Goal: Task Accomplishment & Management: Manage account settings

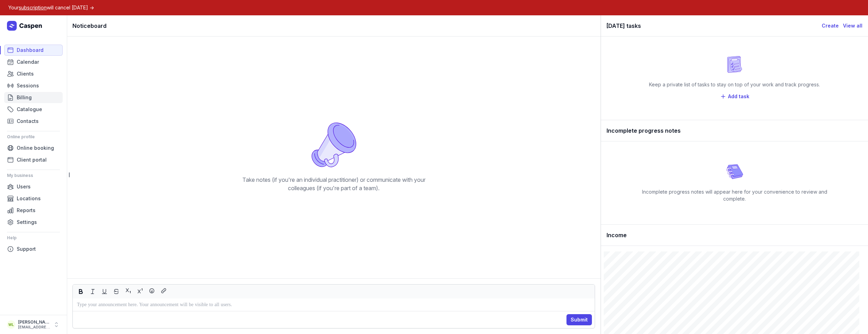
click at [33, 99] on link "Billing" at bounding box center [33, 97] width 58 height 11
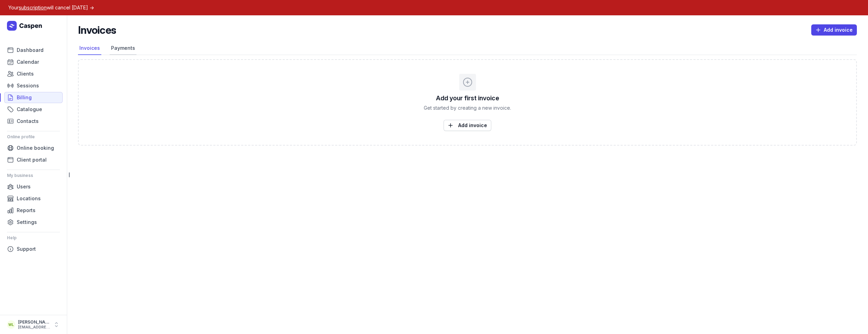
click at [128, 50] on link "Payments" at bounding box center [123, 48] width 27 height 13
click at [37, 64] on span "Calendar" at bounding box center [28, 62] width 22 height 8
select select "week"
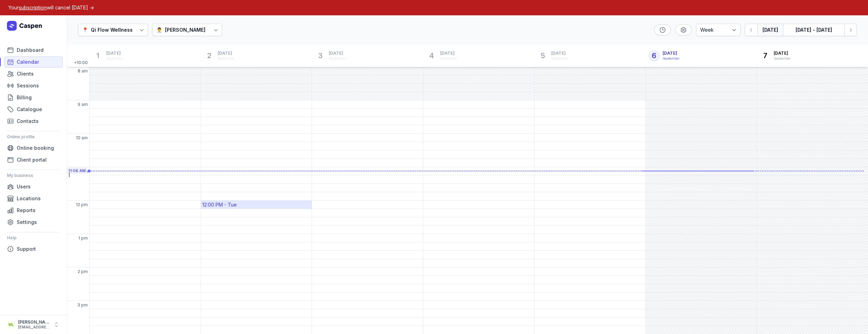
click at [270, 207] on div "12:00 PM - Tue" at bounding box center [256, 205] width 111 height 8
click at [226, 126] on div "9:45 AM - Tue" at bounding box center [218, 129] width 33 height 7
click at [250, 86] on span "Appointment" at bounding box center [248, 84] width 31 height 7
select select
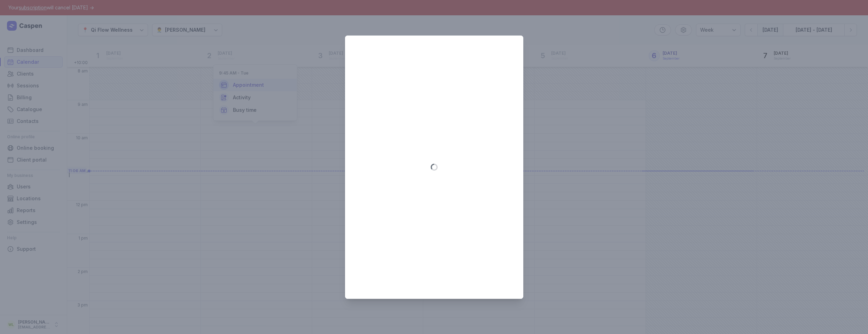
type input "[DATE]"
select select "9:45"
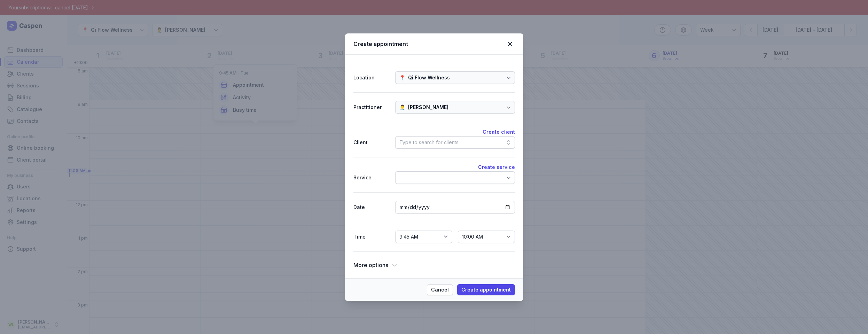
click at [430, 143] on div "Type to search for clients" at bounding box center [428, 142] width 59 height 8
click at [447, 174] on div "Create client" at bounding box center [455, 171] width 120 height 14
select select
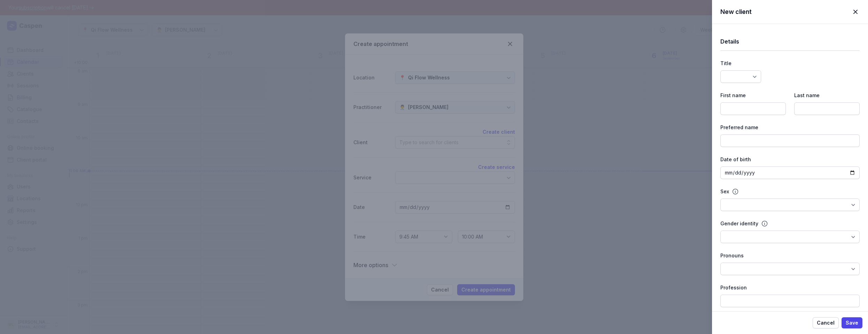
select select
select select "Ms"
type input "kiki"
type input "liu"
type input "Mandy"
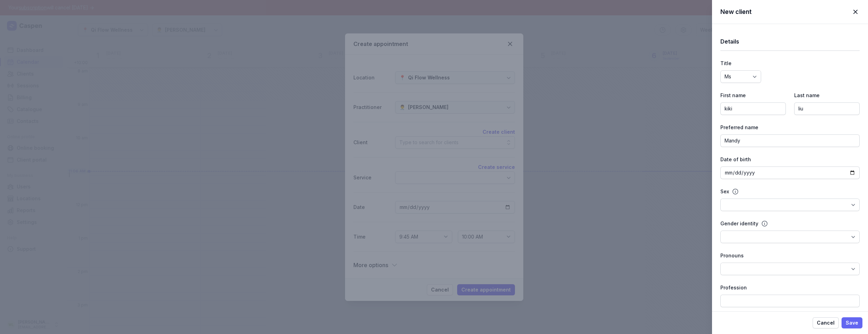
click at [860, 325] on button "Save" at bounding box center [851, 322] width 21 height 11
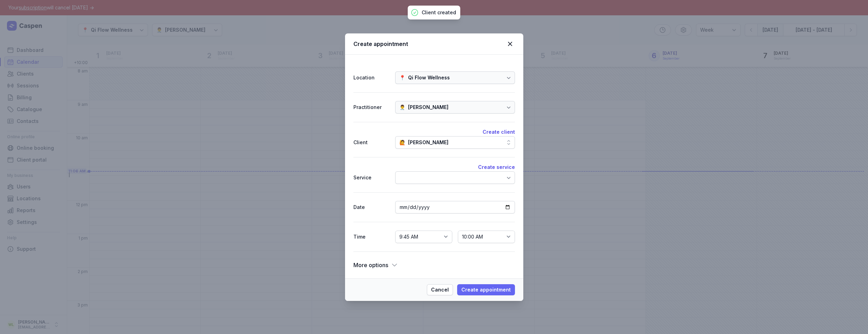
click at [501, 287] on span "Create appointment" at bounding box center [485, 289] width 49 height 8
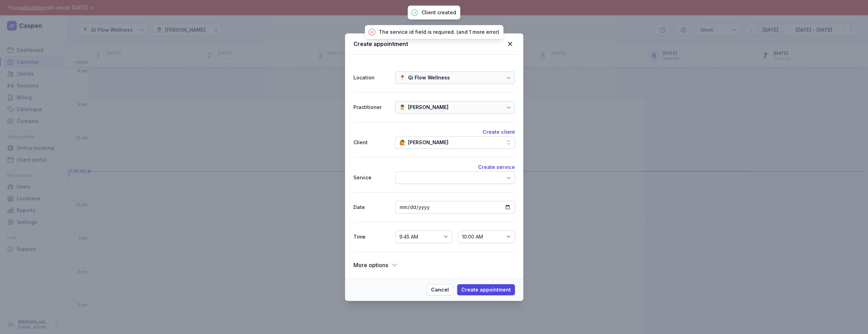
click at [422, 177] on div at bounding box center [455, 177] width 120 height 13
click at [458, 204] on div "Initial Consultation $120.00 • 45 mins" at bounding box center [455, 207] width 117 height 18
select select "10:30"
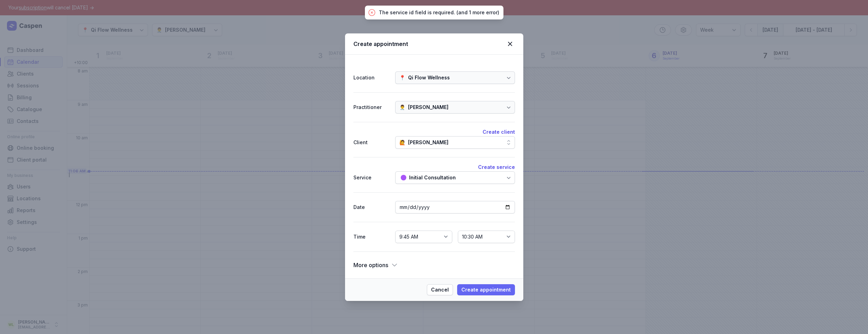
click at [482, 288] on span "Create appointment" at bounding box center [485, 289] width 49 height 8
select select
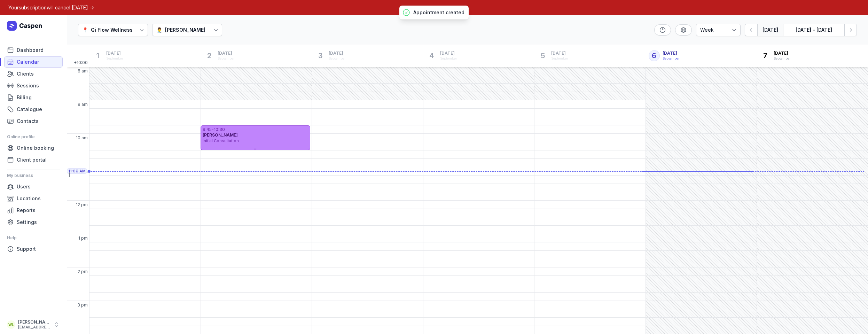
click at [238, 136] on div "[PERSON_NAME]" at bounding box center [255, 135] width 105 height 6
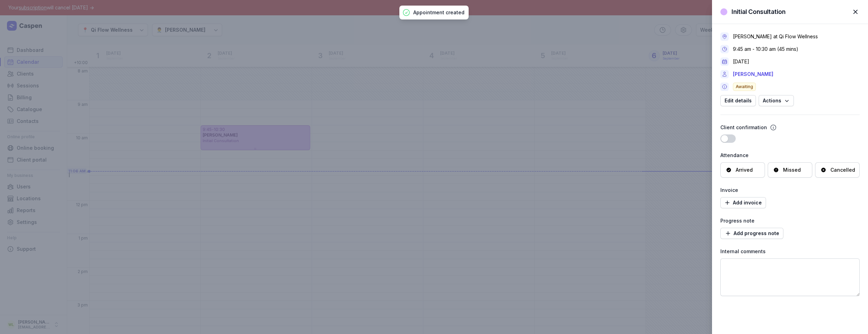
click at [728, 173] on div "Arrived" at bounding box center [739, 169] width 27 height 7
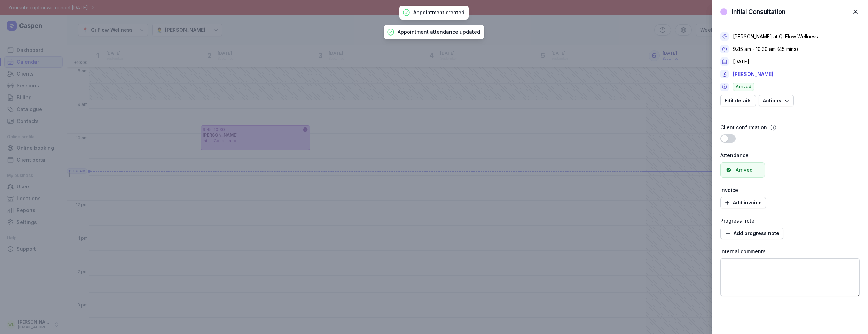
click at [731, 138] on button "Use setting" at bounding box center [727, 138] width 15 height 8
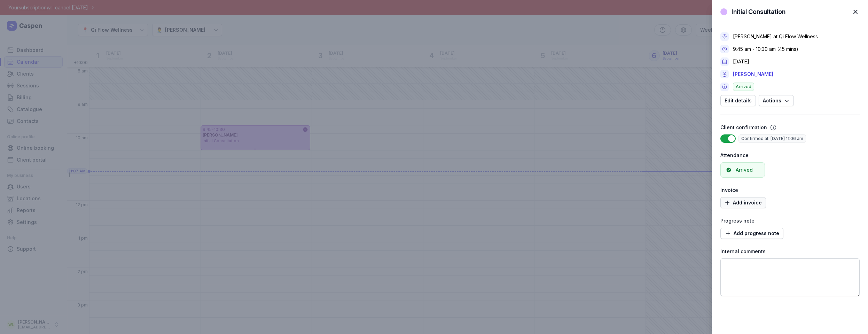
click at [753, 201] on span "Add invoice" at bounding box center [742, 202] width 37 height 8
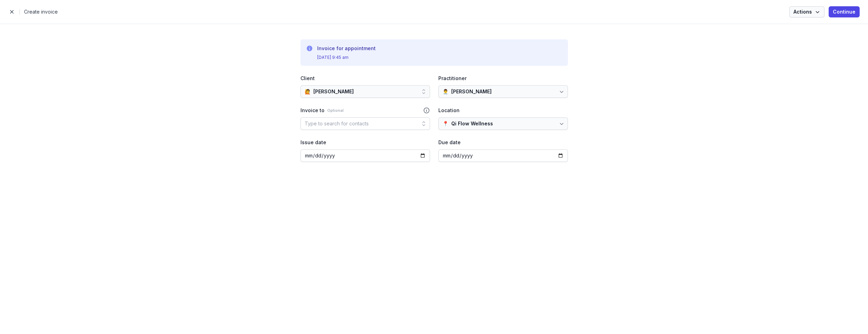
click at [807, 11] on span "Actions" at bounding box center [806, 12] width 27 height 8
click at [780, 97] on div "Invoice for appointment [DATE] 9:45 am Client 🙋️ [PERSON_NAME] Practitioner 👨‍⚕…" at bounding box center [434, 100] width 868 height 153
click at [849, 12] on span "Continue" at bounding box center [844, 12] width 23 height 8
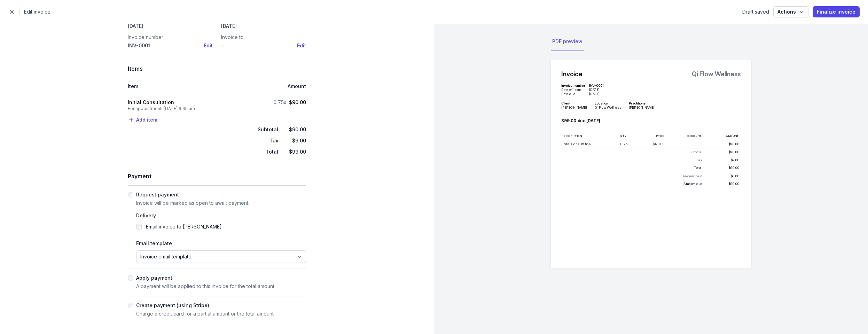
scroll to position [135, 0]
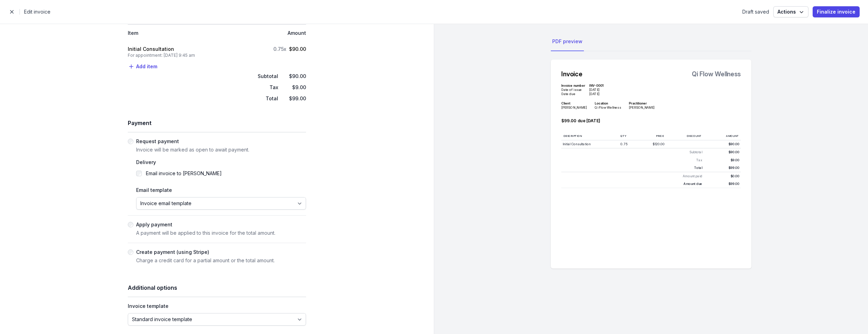
click at [163, 225] on label "Apply payment" at bounding box center [154, 224] width 36 height 6
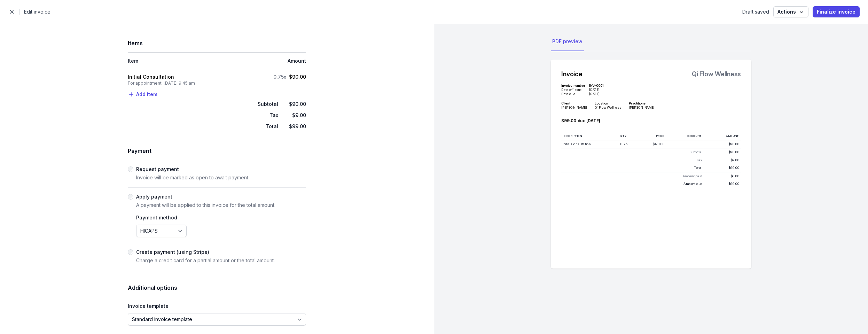
click at [13, 12] on span "button" at bounding box center [12, 12] width 14 height 14
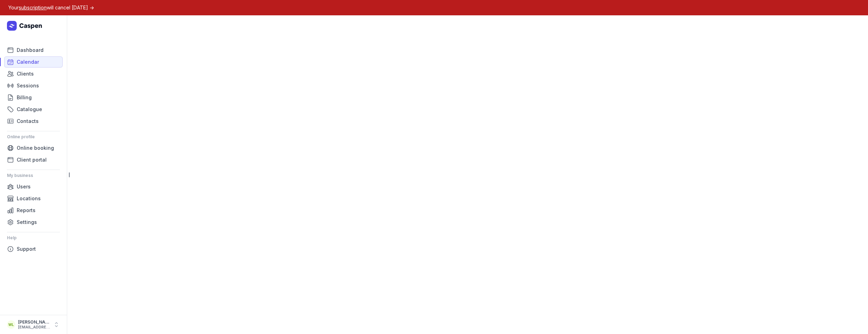
select select "week"
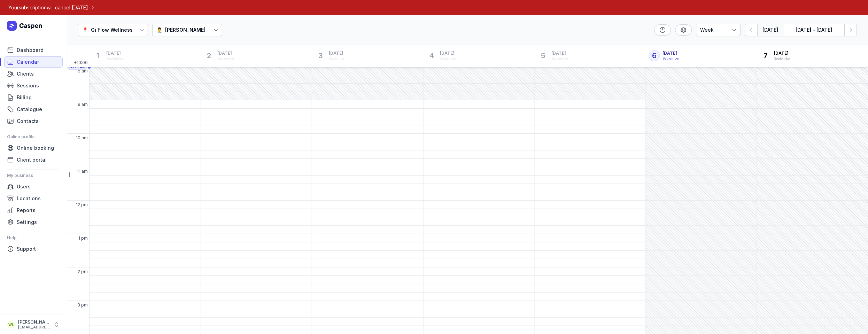
scroll to position [17, 0]
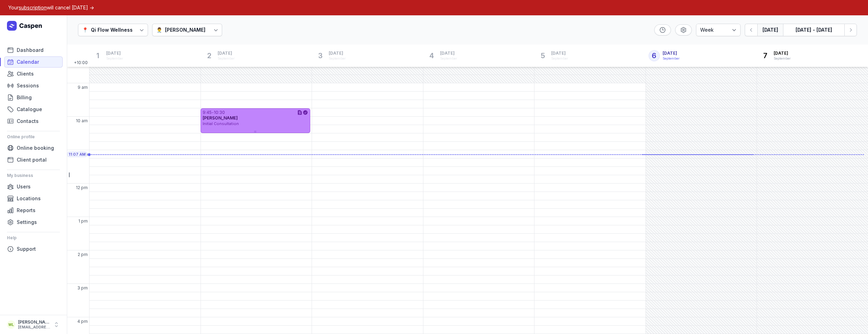
click at [277, 115] on div "9:45 - 10:30 [PERSON_NAME] Initial Consultation" at bounding box center [256, 117] width 110 height 18
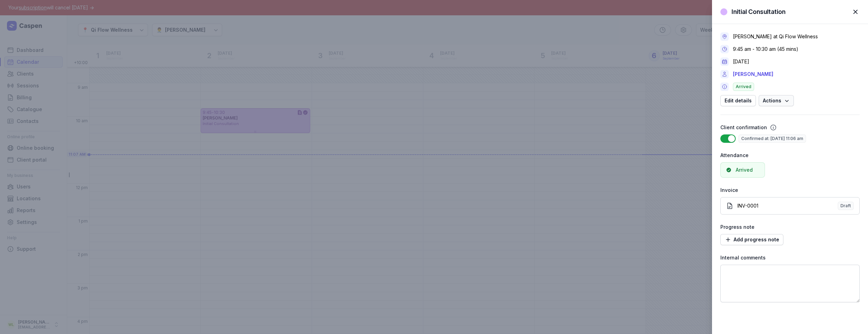
click at [791, 99] on button "Actions" at bounding box center [776, 100] width 35 height 11
click at [829, 92] on div "[PERSON_NAME] at Qi Flow Wellness 9:45 am - 10:30 am (45 mins) [DATE] [PERSON_N…" at bounding box center [789, 69] width 139 height 74
click at [518, 117] on div "Initial Consultation Close panel [PERSON_NAME] at Qi Flow Wellness 9:45 am - 10…" at bounding box center [434, 167] width 868 height 334
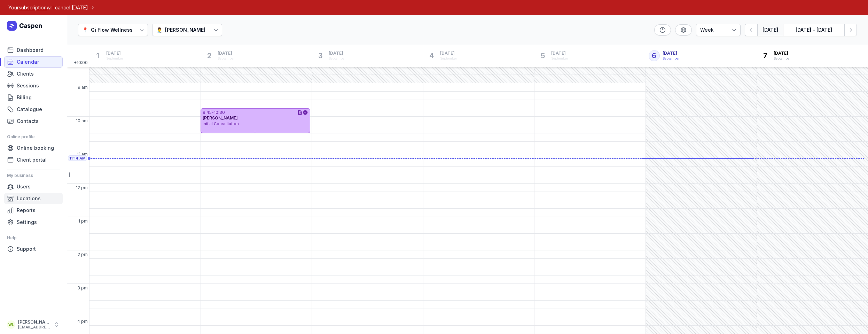
click at [36, 201] on span "Locations" at bounding box center [29, 198] width 24 height 8
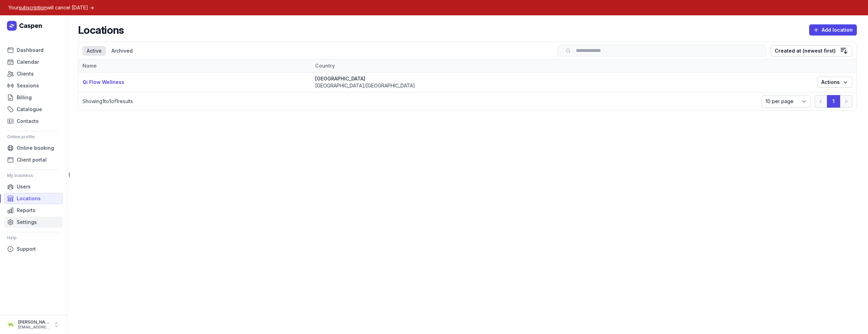
click at [34, 223] on span "Settings" at bounding box center [27, 222] width 20 height 8
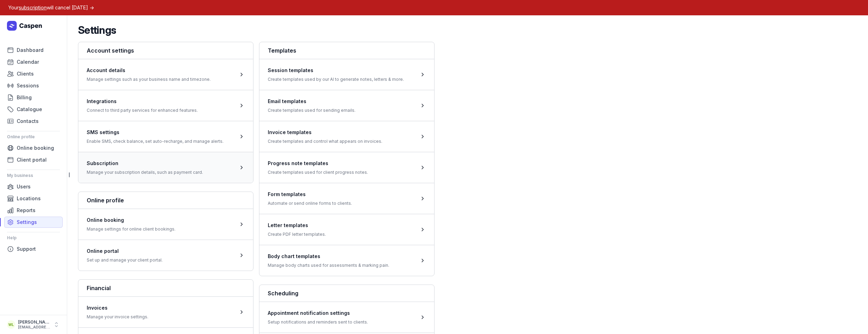
click at [199, 164] on span at bounding box center [165, 167] width 175 height 31
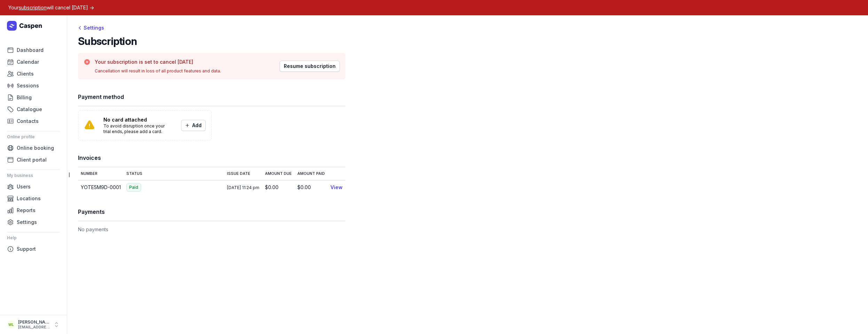
drag, startPoint x: 400, startPoint y: 229, endPoint x: 409, endPoint y: 238, distance: 12.6
click at [400, 229] on div "Settings Subscription Your subscription is set to cancel [DATE] Cancellation wi…" at bounding box center [467, 131] width 801 height 232
click at [305, 147] on div "Your subscription is set to cancel [DATE] Cancellation will result in loss of a…" at bounding box center [211, 143] width 267 height 181
click at [151, 263] on main "Settings Subscription Your subscription is set to cancel [DATE] Cancellation wi…" at bounding box center [467, 174] width 801 height 319
click at [39, 223] on link "Settings" at bounding box center [33, 222] width 58 height 11
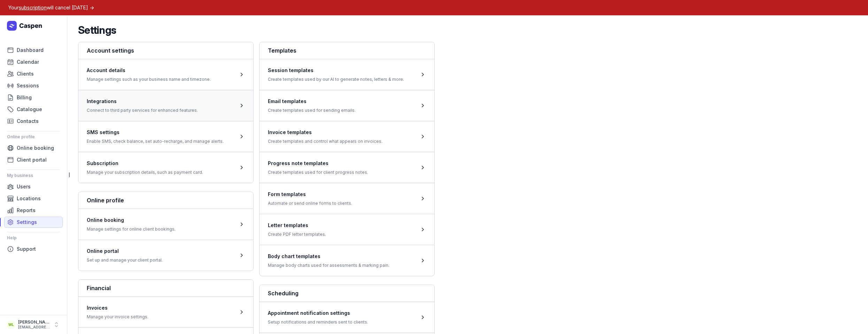
click at [130, 115] on span at bounding box center [165, 105] width 175 height 31
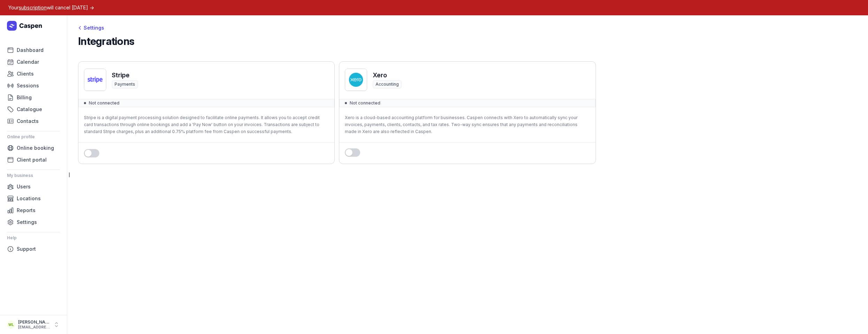
click at [335, 227] on main "Settings Integrations Stripe Payments Not connected Stripe is a digital payment…" at bounding box center [467, 174] width 801 height 319
click at [46, 50] on link "Dashboard" at bounding box center [33, 50] width 58 height 11
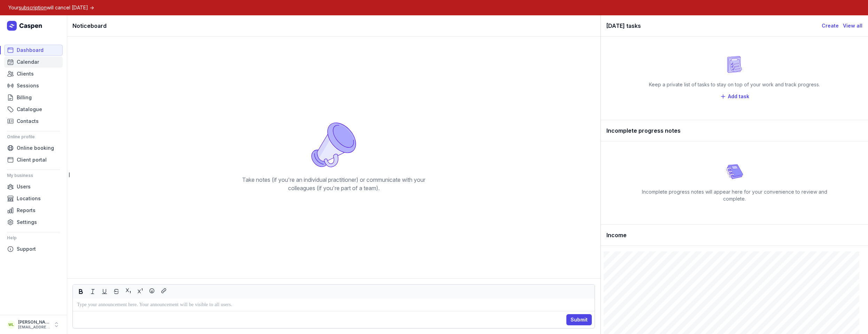
click at [44, 64] on link "Calendar" at bounding box center [33, 61] width 58 height 11
select select "week"
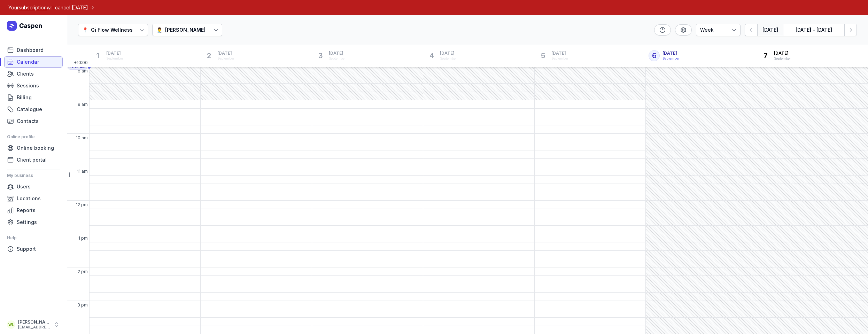
scroll to position [22, 0]
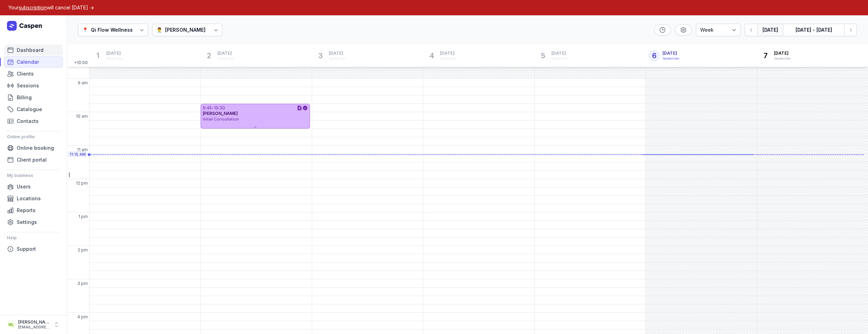
click at [36, 52] on span "Dashboard" at bounding box center [30, 50] width 27 height 8
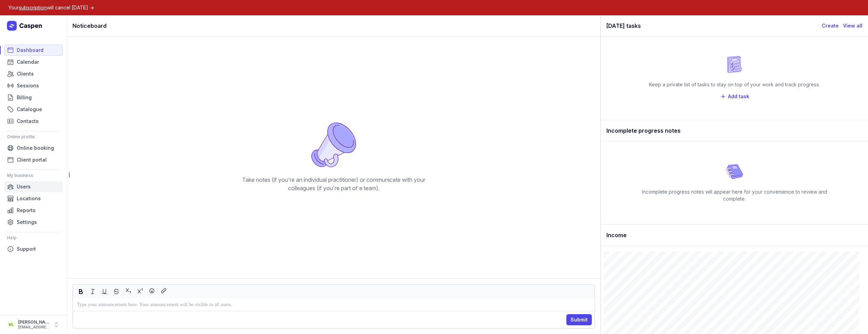
click at [39, 188] on link "Users" at bounding box center [33, 186] width 58 height 11
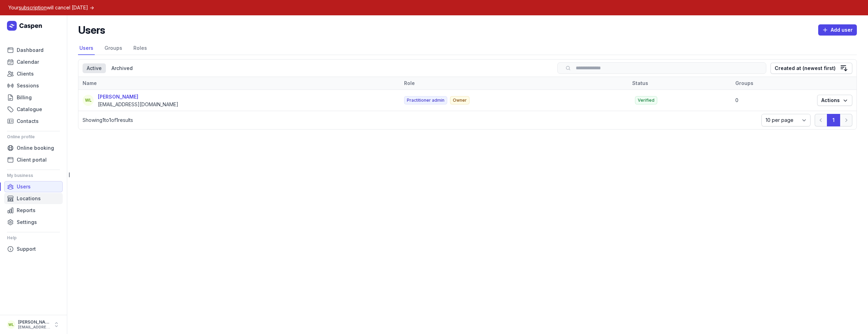
click at [41, 197] on link "Locations" at bounding box center [33, 198] width 58 height 11
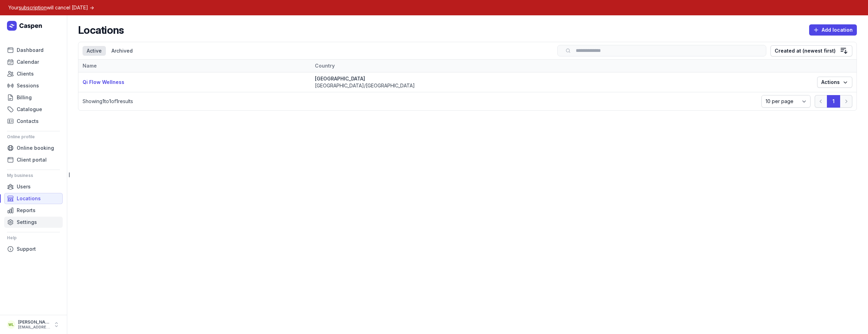
click at [42, 223] on link "Settings" at bounding box center [33, 222] width 58 height 11
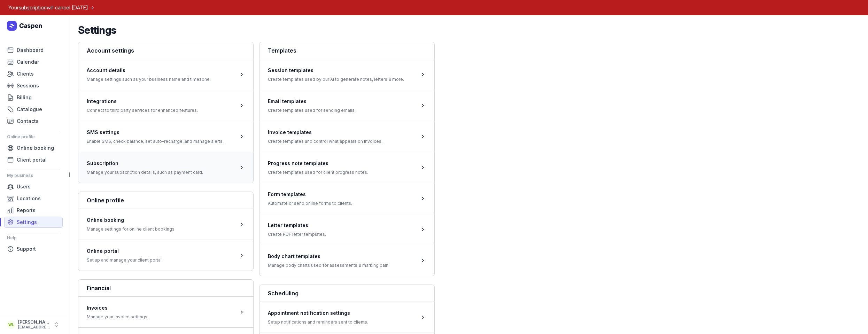
click at [142, 161] on span at bounding box center [165, 167] width 175 height 31
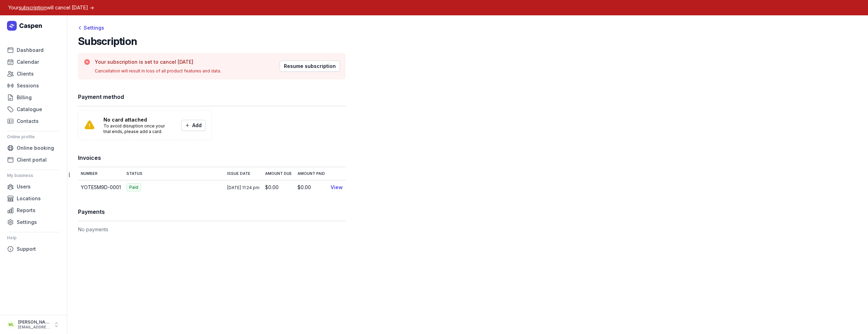
click at [186, 249] on main "Settings Subscription Your subscription is set to cancel [DATE] Cancellation wi…" at bounding box center [467, 174] width 801 height 319
click at [179, 234] on div "Settings Subscription Your subscription is set to cancel [DATE] Cancellation wi…" at bounding box center [467, 131] width 801 height 232
click at [96, 210] on h1 "Payments" at bounding box center [211, 212] width 267 height 10
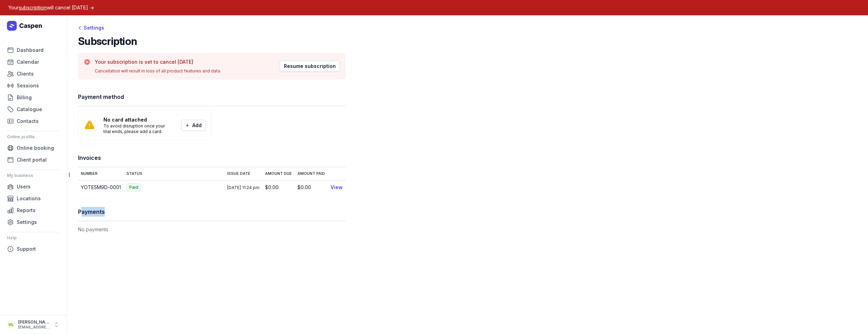
click at [187, 219] on div "Payments" at bounding box center [211, 212] width 267 height 18
click at [212, 250] on main "Settings Subscription Your subscription is set to cancel [DATE] Cancellation wi…" at bounding box center [467, 174] width 801 height 319
click at [31, 63] on span "Calendar" at bounding box center [28, 62] width 22 height 8
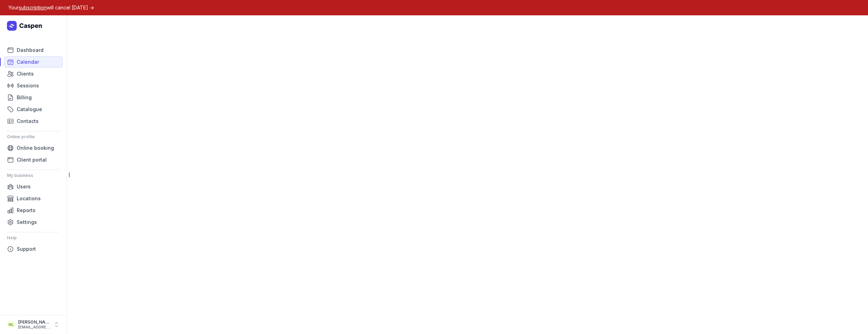
select select "week"
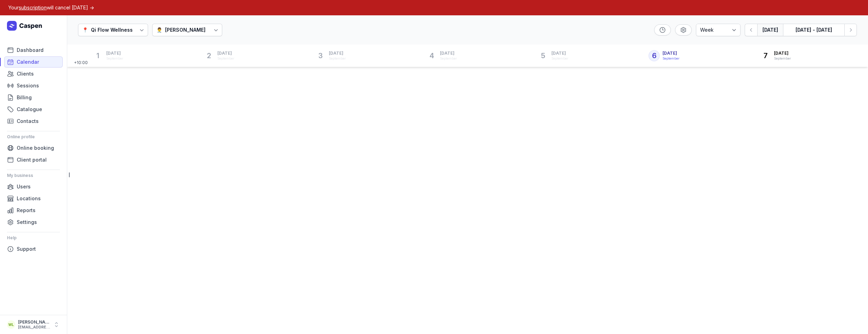
scroll to position [22, 0]
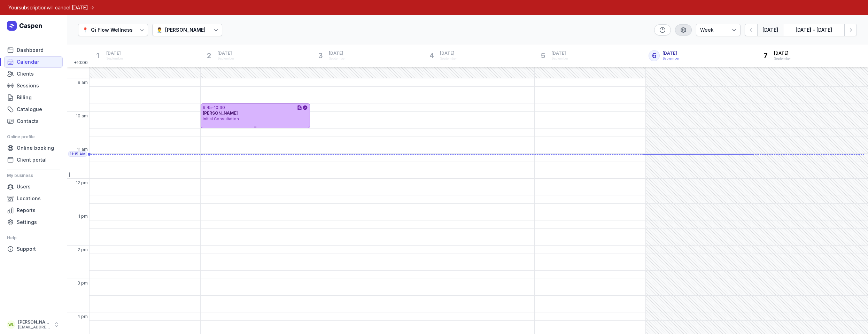
click at [685, 28] on icon "button" at bounding box center [683, 30] width 5 height 5
select select "8"
select select "20"
click at [33, 186] on link "Users" at bounding box center [33, 186] width 58 height 11
click at [29, 185] on span "Users" at bounding box center [24, 186] width 14 height 8
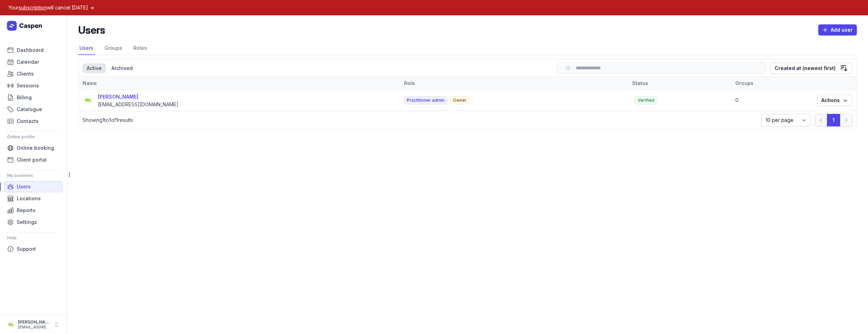
click at [327, 203] on main "Users Add user Select a tab Users Groups Roles Users Groups Roles Select a tab …" at bounding box center [467, 174] width 801 height 319
